Goal: Task Accomplishment & Management: Manage account settings

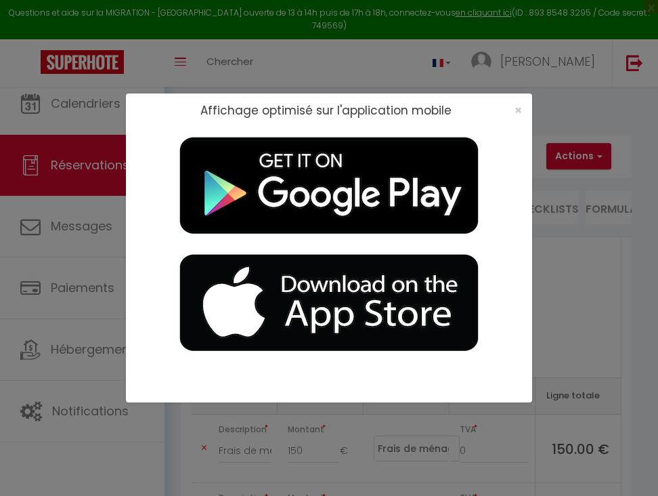
select select "cleaning"
select select "taxes"
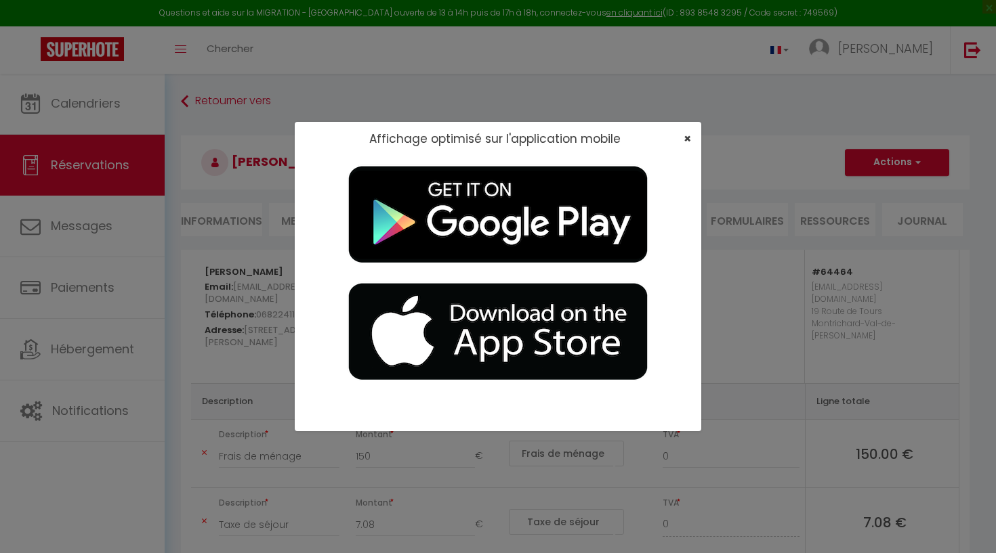
click at [658, 139] on span "×" at bounding box center [686, 138] width 7 height 17
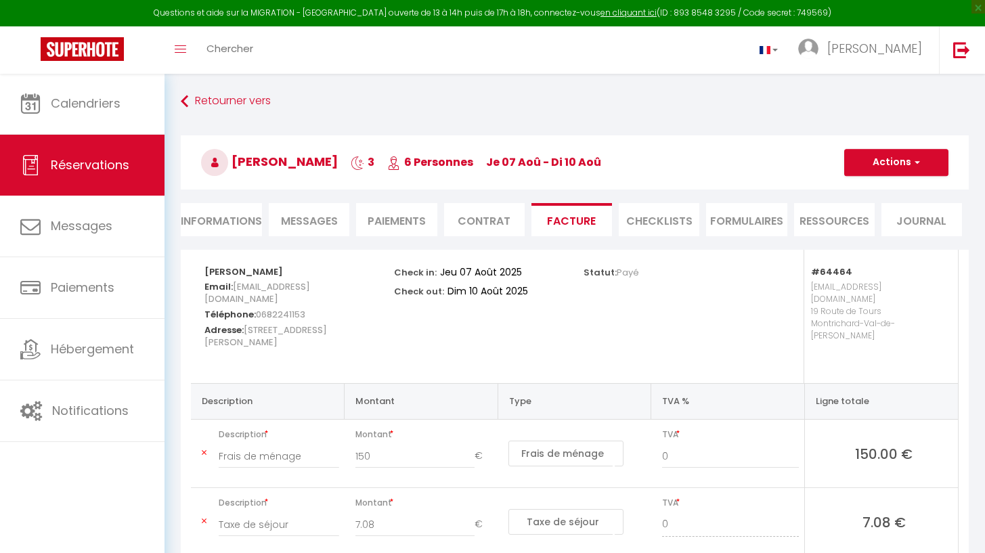
click at [101, 154] on link "Réservations" at bounding box center [82, 165] width 165 height 61
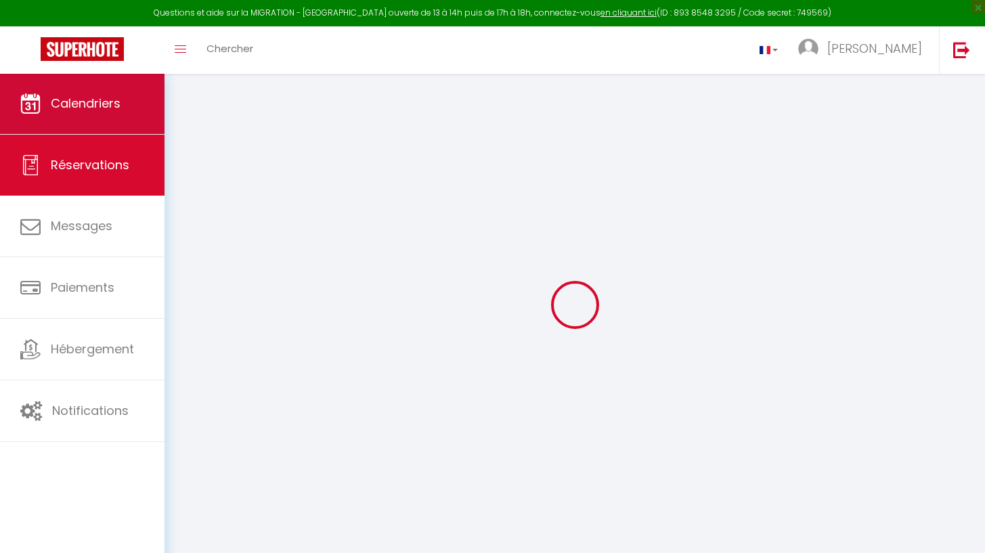
click at [104, 98] on span "Calendriers" at bounding box center [86, 103] width 70 height 17
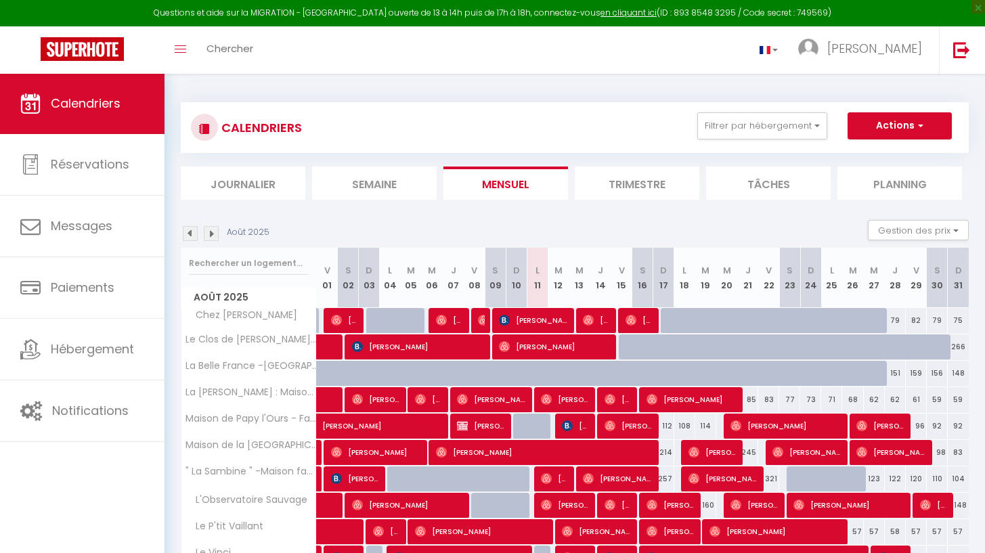
click at [210, 238] on img at bounding box center [211, 233] width 15 height 15
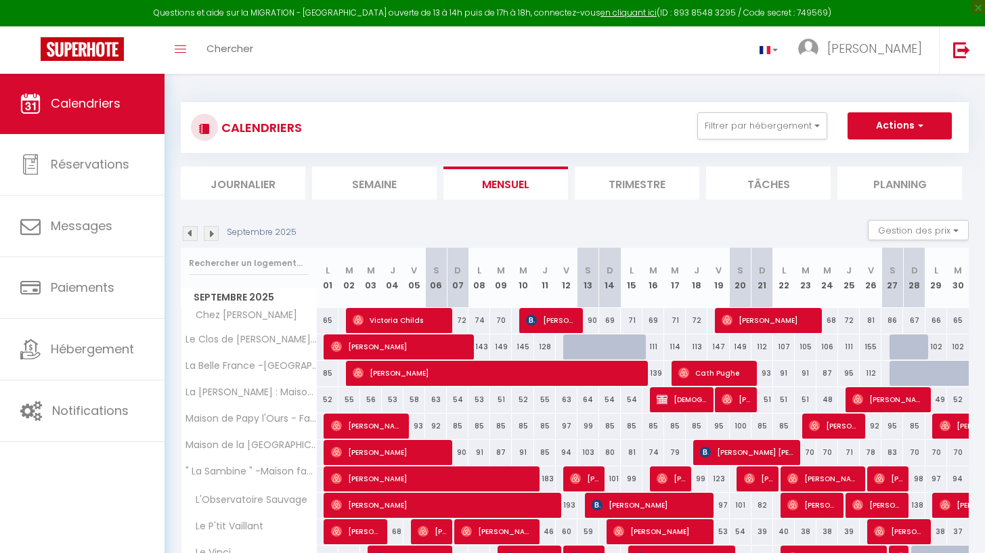
scroll to position [107, 0]
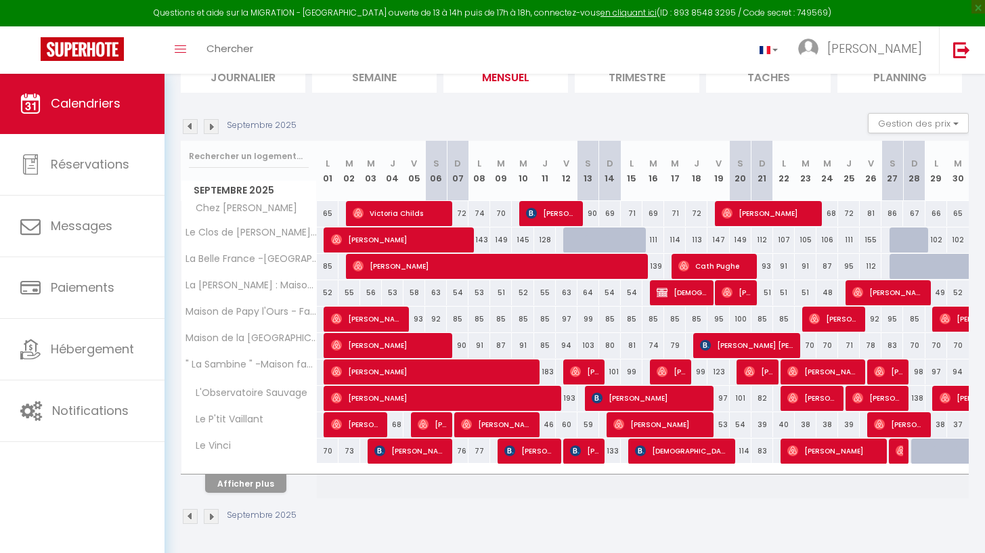
click at [225, 478] on button "Afficher plus" at bounding box center [245, 484] width 81 height 18
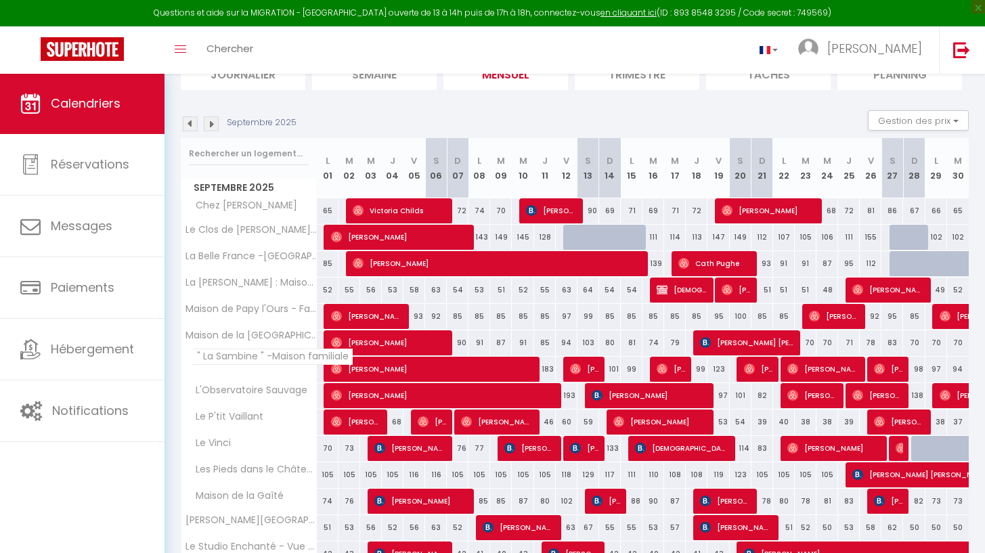
scroll to position [371, 0]
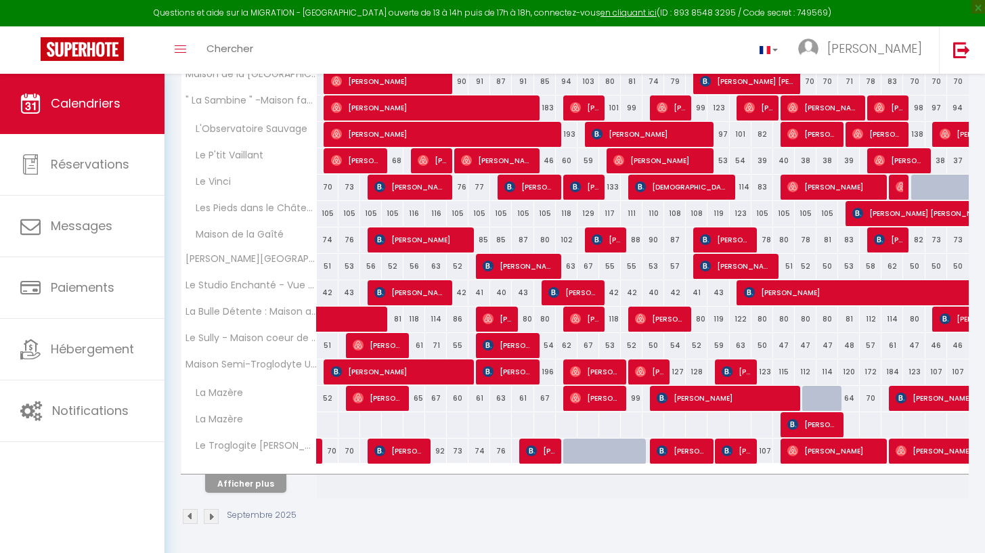
click at [658, 407] on span "[PERSON_NAME]" at bounding box center [725, 398] width 137 height 26
select select "OK"
select select "KO"
select select "0"
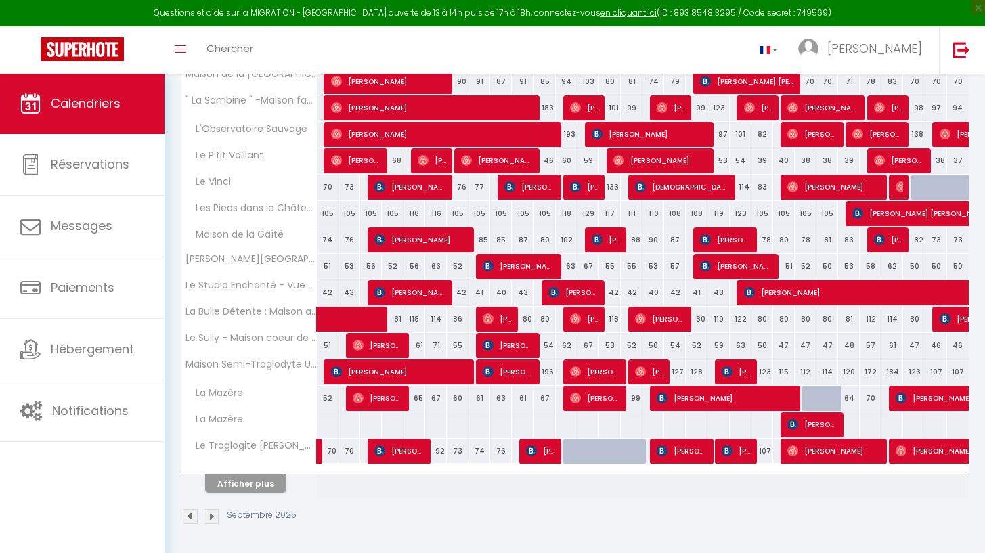
select select "1"
select select
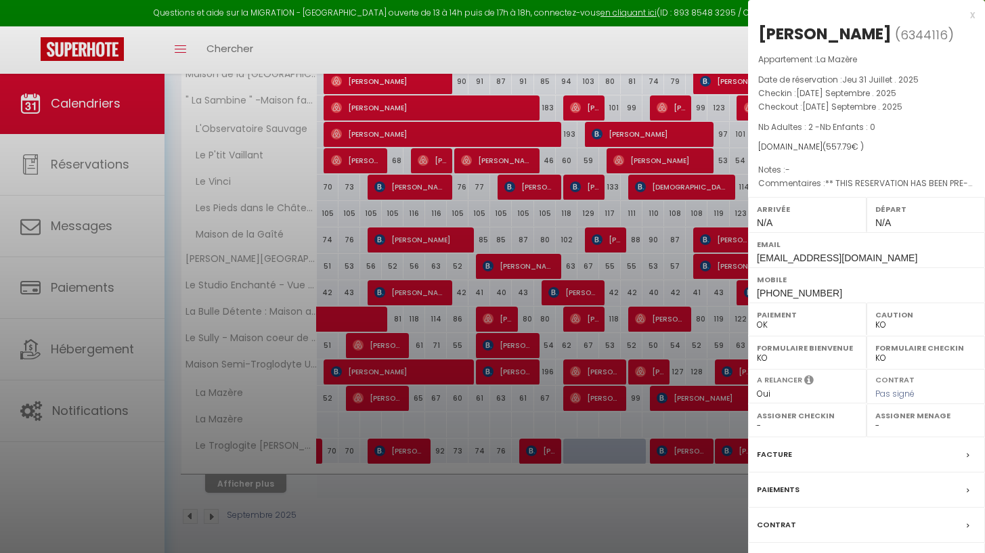
click at [658, 407] on div at bounding box center [492, 276] width 985 height 553
